Goal: Book appointment/travel/reservation

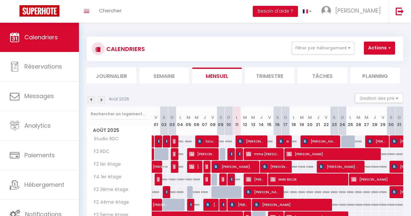
select select "KO"
select select "0"
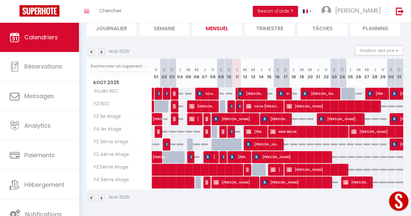
click at [251, 92] on span "[PERSON_NAME]" at bounding box center [251, 93] width 26 height 12
select select "KO"
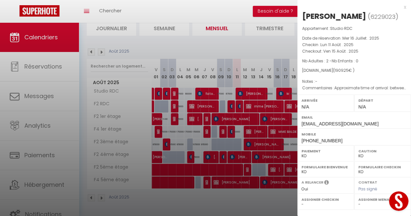
click at [259, 193] on div at bounding box center [205, 108] width 411 height 216
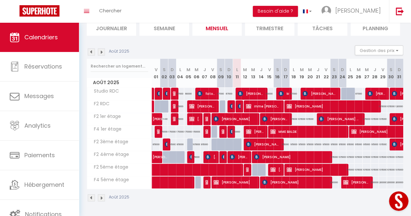
click at [281, 141] on div "95000" at bounding box center [285, 144] width 8 height 12
type input "95000"
type input "Dim 17 Août 2025"
type input "Lun 18 Août 2025"
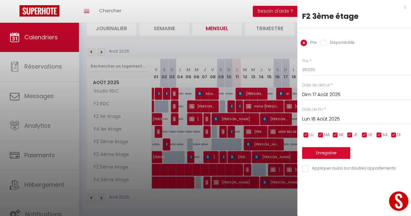
click at [276, 142] on div at bounding box center [205, 108] width 411 height 216
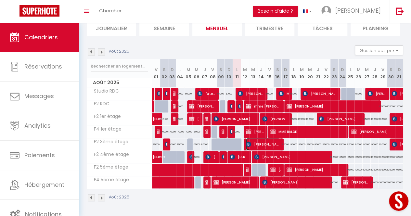
click at [276, 142] on span "[PERSON_NAME] [PERSON_NAME]" at bounding box center [263, 144] width 34 height 12
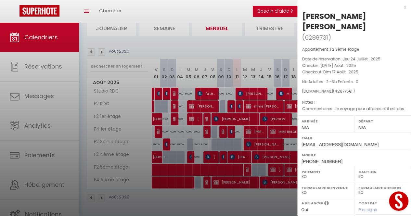
click at [276, 190] on div at bounding box center [205, 108] width 411 height 216
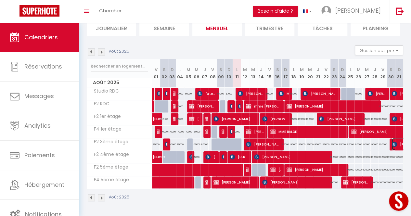
click at [392, 142] on img at bounding box center [394, 144] width 5 height 5
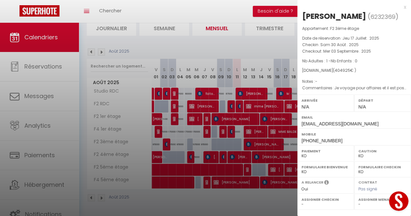
click at [281, 47] on div at bounding box center [205, 108] width 411 height 216
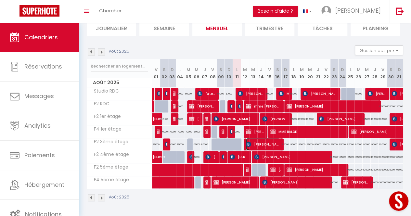
click at [268, 143] on span "[PERSON_NAME] [PERSON_NAME]" at bounding box center [263, 144] width 34 height 12
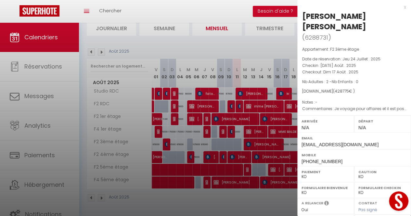
click at [100, 173] on div at bounding box center [205, 108] width 411 height 216
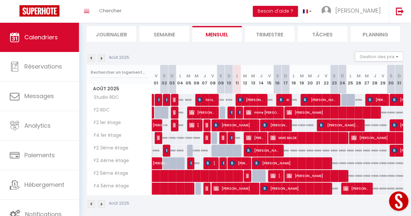
scroll to position [39, 0]
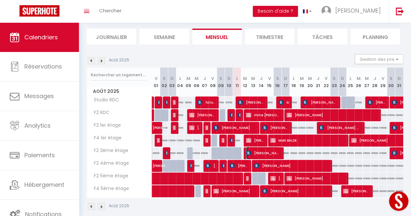
click at [274, 151] on span "[PERSON_NAME] [PERSON_NAME]" at bounding box center [263, 153] width 34 height 12
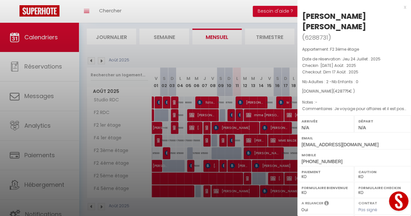
click at [274, 151] on div at bounding box center [205, 108] width 411 height 216
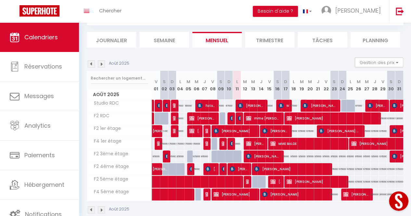
scroll to position [0, 0]
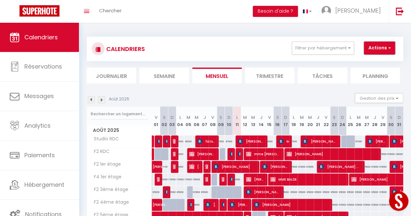
click at [380, 44] on button "Actions" at bounding box center [379, 48] width 31 height 13
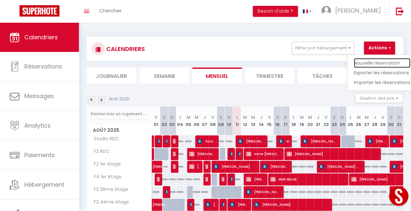
click at [365, 62] on link "Nouvelle réservation" at bounding box center [382, 63] width 56 height 10
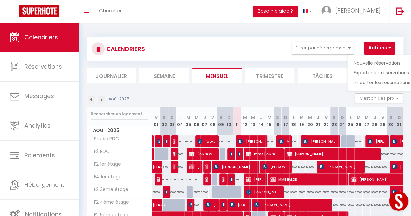
select select
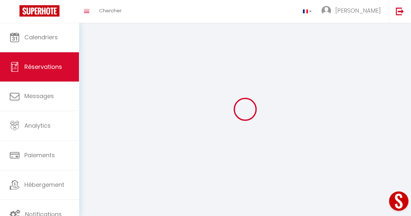
select select
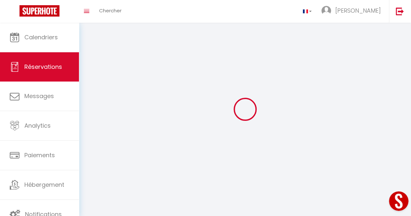
select select
checkbox input "false"
select select
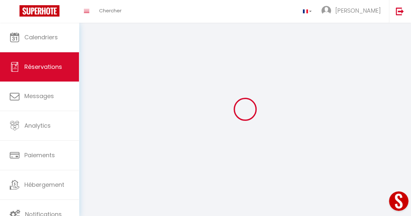
select select
checkbox input "false"
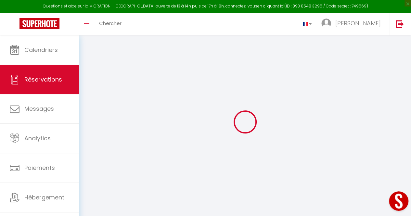
select select
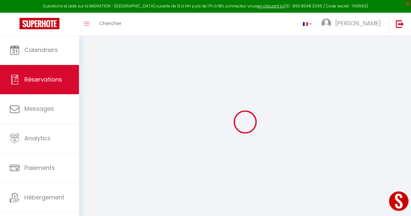
select select
checkbox input "false"
select select
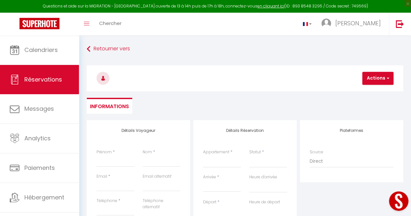
select select
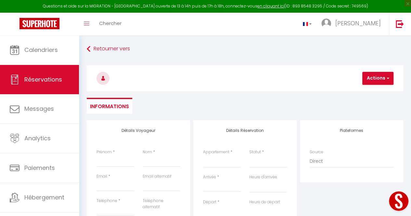
select select
checkbox input "false"
select select
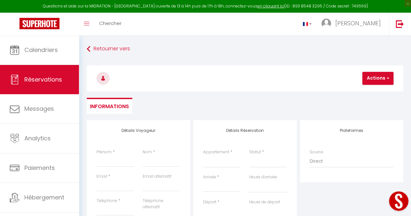
select select
checkbox input "false"
select select
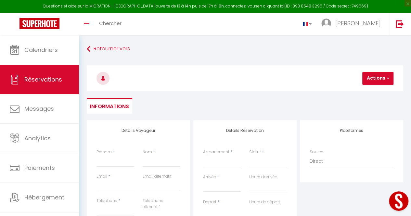
select select
click at [118, 164] on input "Prénom" at bounding box center [115, 161] width 38 height 12
type input "A"
select select
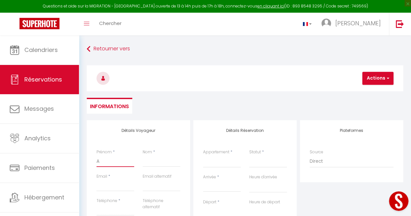
select select
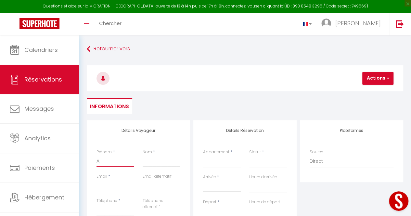
checkbox input "false"
type input "Ap"
select select
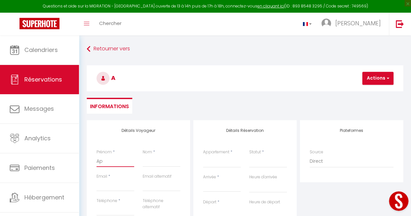
select select
checkbox input "false"
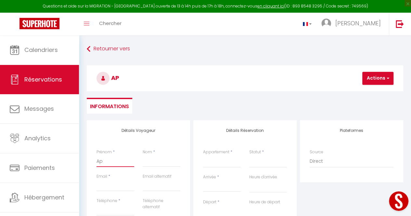
type input "Apl"
select select
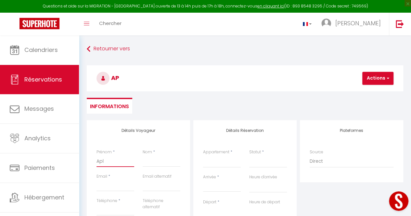
select select
checkbox input "false"
type input "Ap"
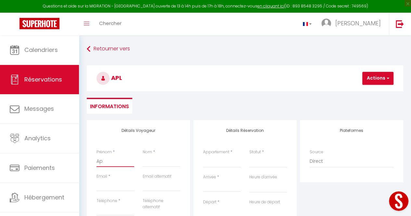
select select
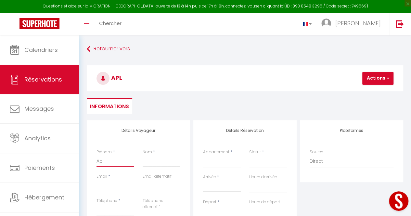
select select
checkbox input "false"
type input "A"
select select
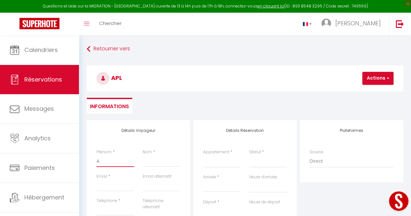
select select
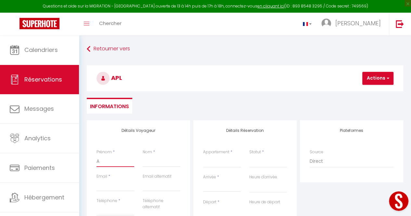
select select
checkbox input "false"
type input "Al"
select select
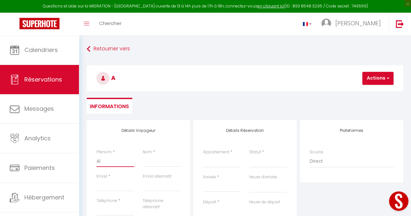
select select
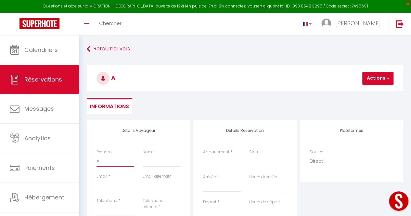
checkbox input "false"
type input "Alp"
select select
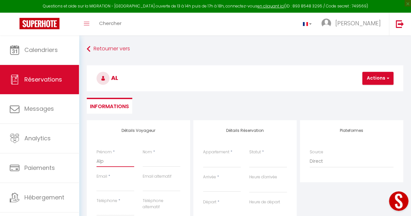
select select
checkbox input "false"
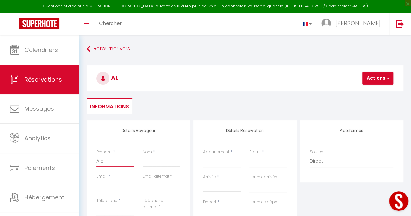
type input "Alph"
select select
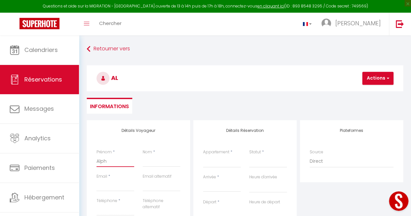
select select
checkbox input "false"
type input "Alpha"
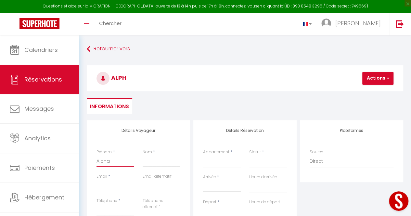
select select
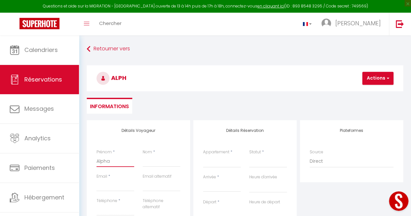
select select
checkbox input "false"
type input "Alpha"
select select
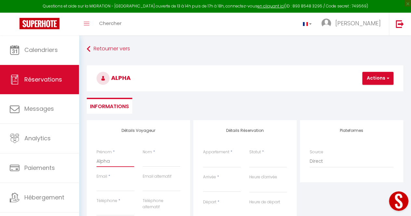
select select
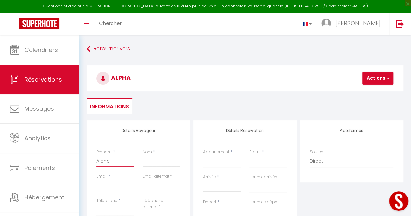
select select
checkbox input "false"
type input "Alpha"
click at [158, 161] on input "Nom" at bounding box center [162, 161] width 38 height 12
type input "N"
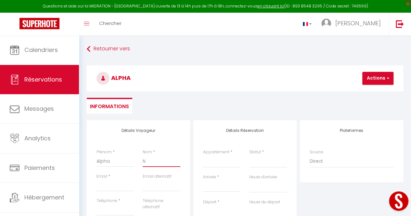
select select
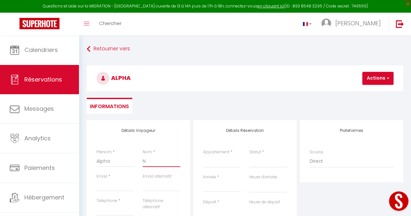
select select
checkbox input "false"
type input "NI"
select select
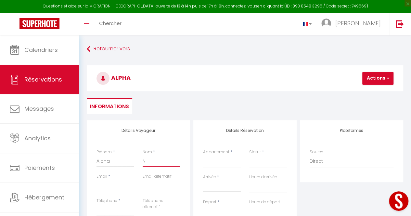
select select
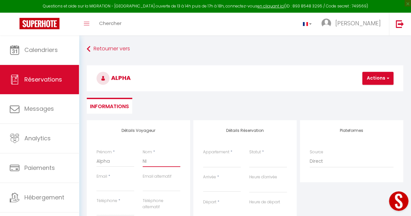
select select
checkbox input "false"
type input "NIA"
select select
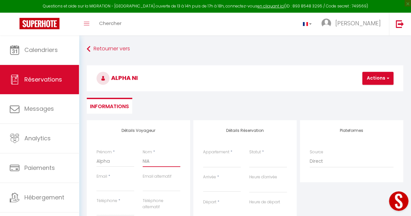
select select
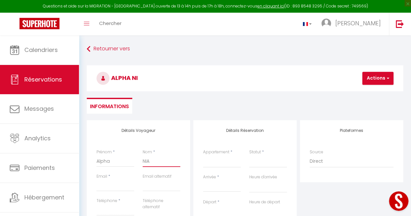
checkbox input "false"
type input "NIAN"
select select
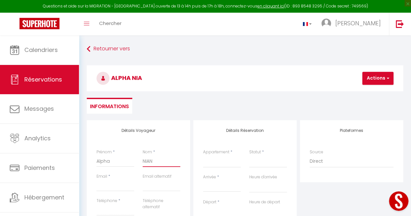
select select
checkbox input "false"
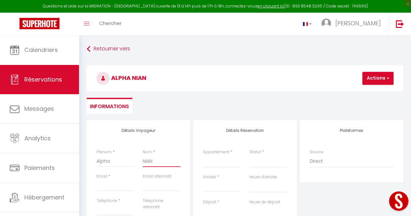
type input "NIANG"
select select
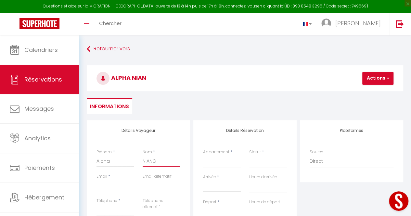
select select
checkbox input "false"
type input "NIANG"
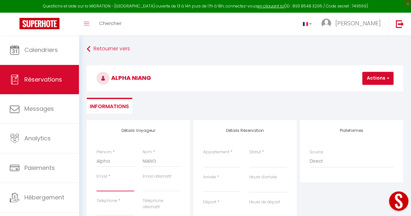
click at [105, 187] on input "Email" at bounding box center [115, 186] width 38 height 12
type input "a"
select select
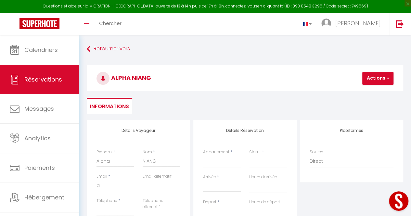
select select
checkbox input "false"
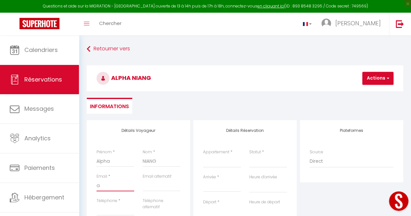
type input "al"
select select
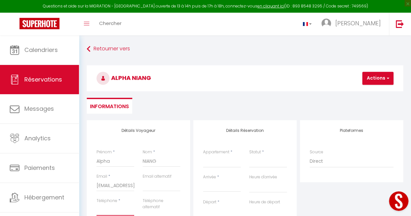
click at [116, 208] on input "Téléphone" at bounding box center [115, 210] width 38 height 12
click at [220, 165] on select "F2 4ème étage Studio RDC F2 RDC F2 5ème étage F2 3ème étage F2 1er étage F4 1er…" at bounding box center [222, 161] width 38 height 12
click at [203, 155] on select "F2 4ème étage Studio RDC F2 RDC F2 5ème étage F2 3ème étage F2 1er étage F4 1er…" at bounding box center [222, 161] width 38 height 12
click at [215, 186] on input "Arrivée" at bounding box center [222, 186] width 38 height 8
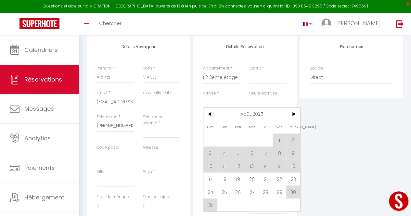
scroll to position [85, 0]
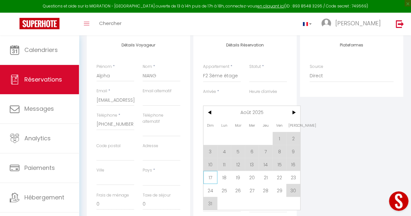
click at [211, 176] on span "17" at bounding box center [210, 177] width 14 height 13
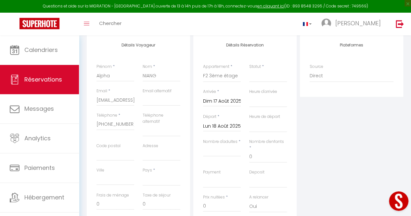
click at [219, 124] on input "Lun 18 Août 2025" at bounding box center [222, 126] width 38 height 8
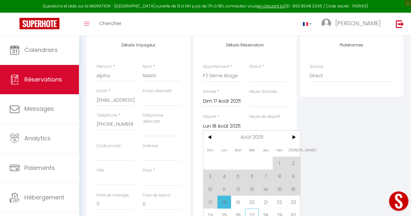
click at [253, 210] on span "27" at bounding box center [252, 214] width 14 height 13
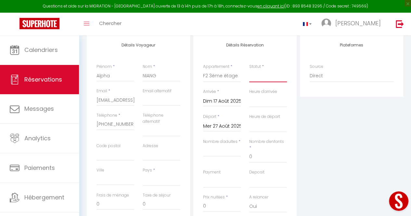
click at [260, 77] on select "Confirmé Non Confirmé [PERSON_NAME] par le voyageur No Show Request" at bounding box center [268, 76] width 38 height 12
click at [249, 70] on select "Confirmé Non Confirmé [PERSON_NAME] par le voyageur No Show Request" at bounding box center [268, 76] width 38 height 12
click at [255, 153] on input "0" at bounding box center [268, 157] width 38 height 12
click at [234, 152] on input "Nombre d'adultes" at bounding box center [222, 151] width 38 height 12
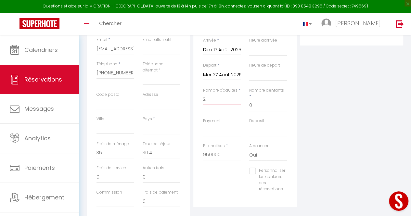
scroll to position [139, 0]
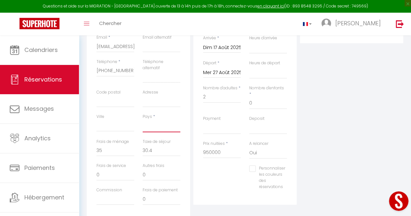
click at [150, 127] on select "[GEOGRAPHIC_DATA] [GEOGRAPHIC_DATA] [GEOGRAPHIC_DATA] [GEOGRAPHIC_DATA] [GEOGRA…" at bounding box center [162, 126] width 38 height 12
click at [143, 120] on select "[GEOGRAPHIC_DATA] [GEOGRAPHIC_DATA] [GEOGRAPHIC_DATA] [GEOGRAPHIC_DATA] [GEOGRA…" at bounding box center [162, 126] width 38 height 12
click at [119, 127] on input "Ville" at bounding box center [115, 126] width 38 height 12
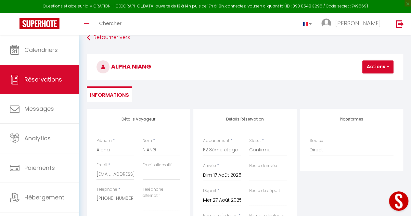
scroll to position [7, 0]
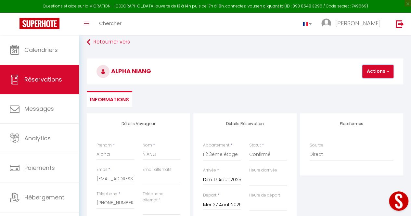
click at [375, 76] on button "Actions" at bounding box center [377, 71] width 31 height 13
click at [371, 85] on link "Enregistrer" at bounding box center [382, 85] width 51 height 8
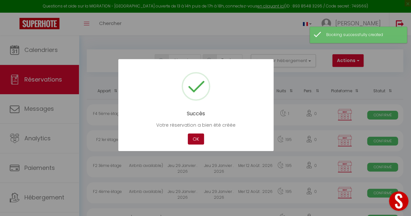
click at [194, 137] on button "OK" at bounding box center [196, 138] width 16 height 11
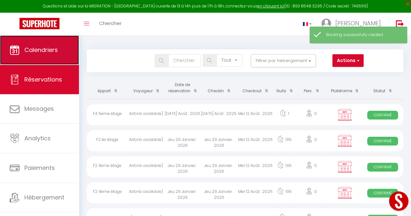
click at [58, 49] on link "Calendriers" at bounding box center [39, 49] width 79 height 29
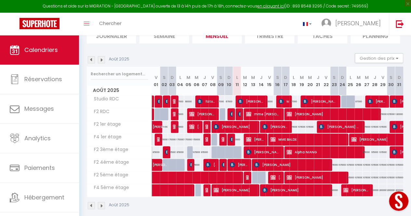
scroll to position [53, 0]
